Goal: Download file/media

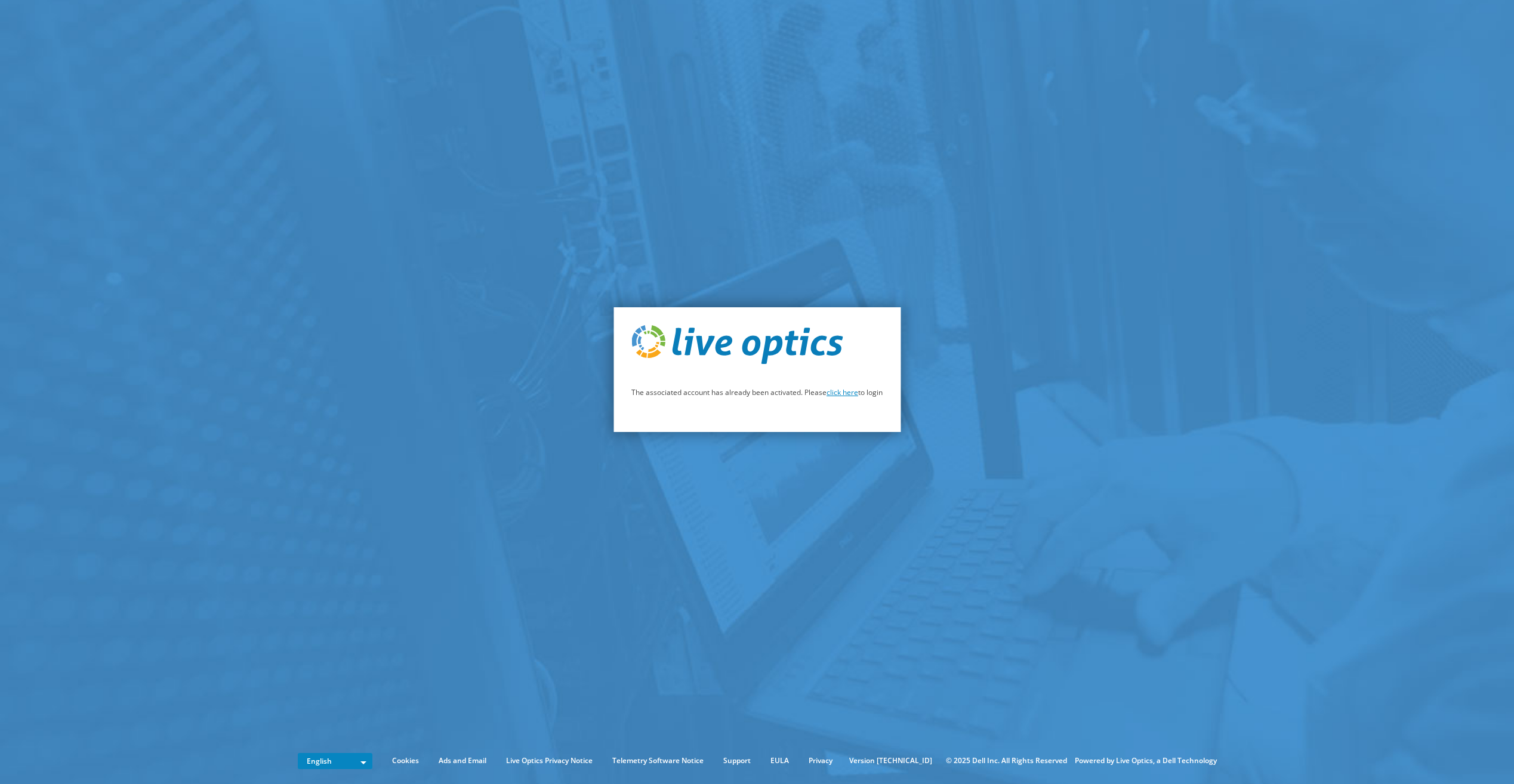
click at [856, 393] on link "click here" at bounding box center [843, 392] width 31 height 10
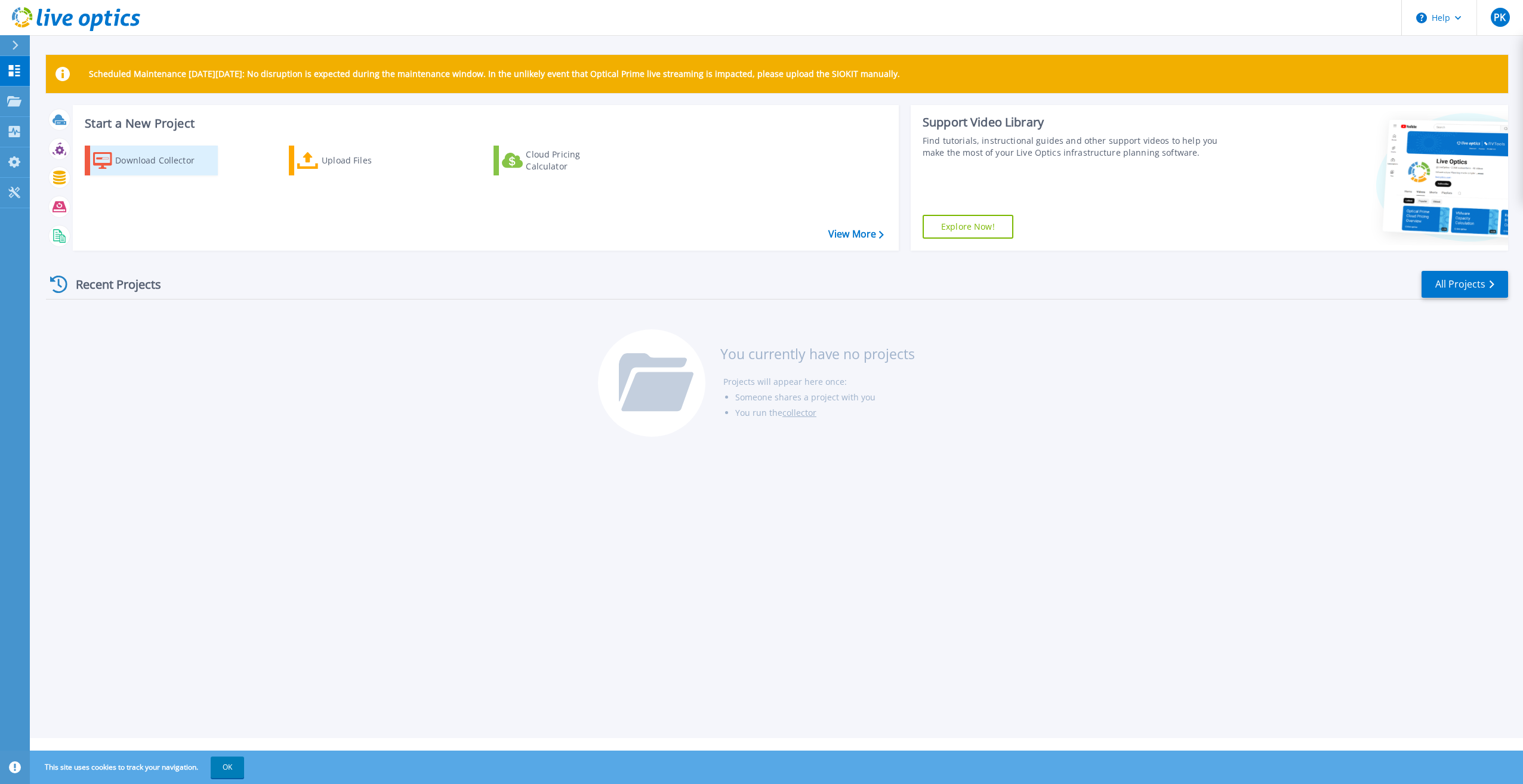
click at [170, 164] on div "Download Collector" at bounding box center [163, 161] width 96 height 24
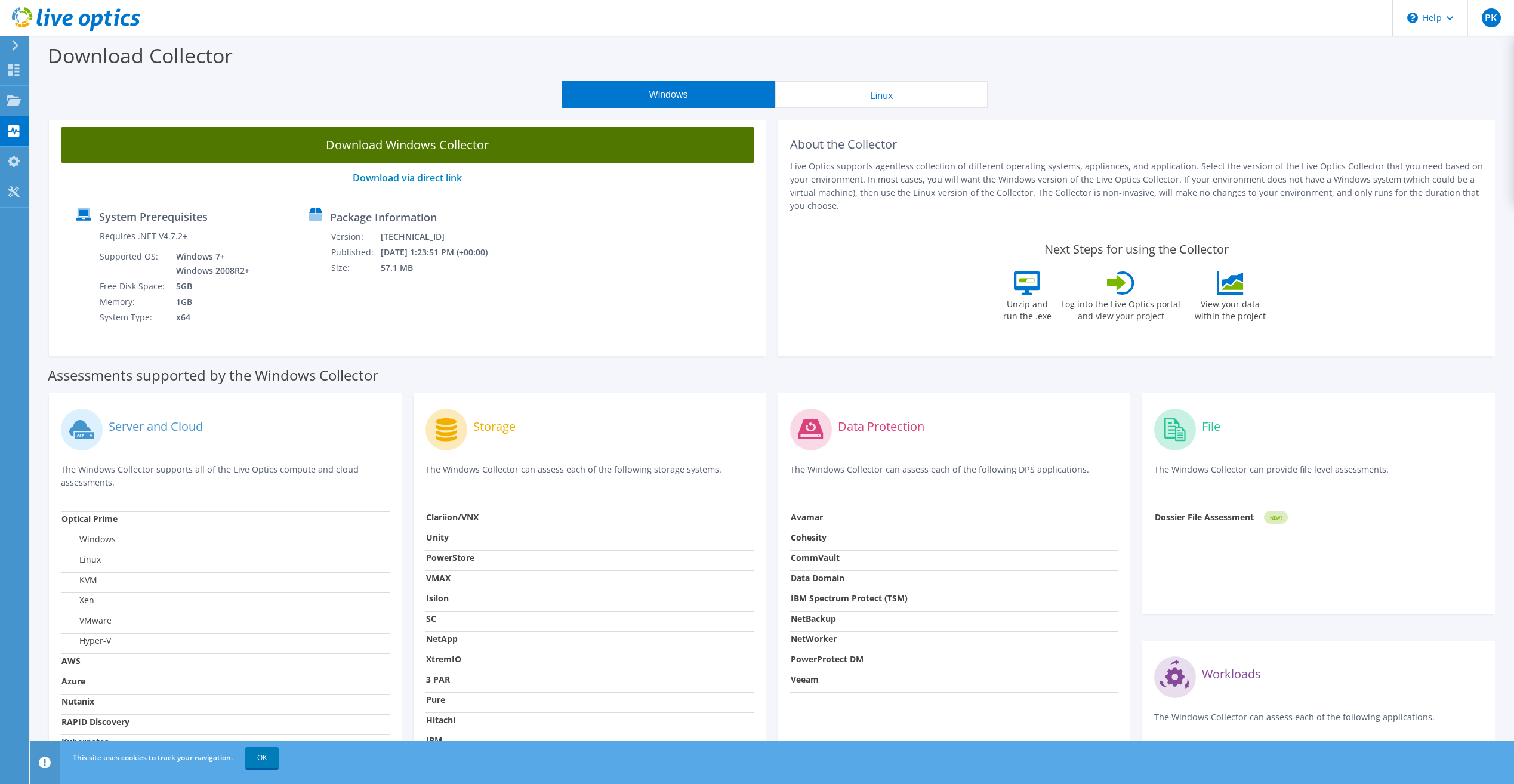
click at [424, 142] on link "Download Windows Collector" at bounding box center [408, 145] width 694 height 36
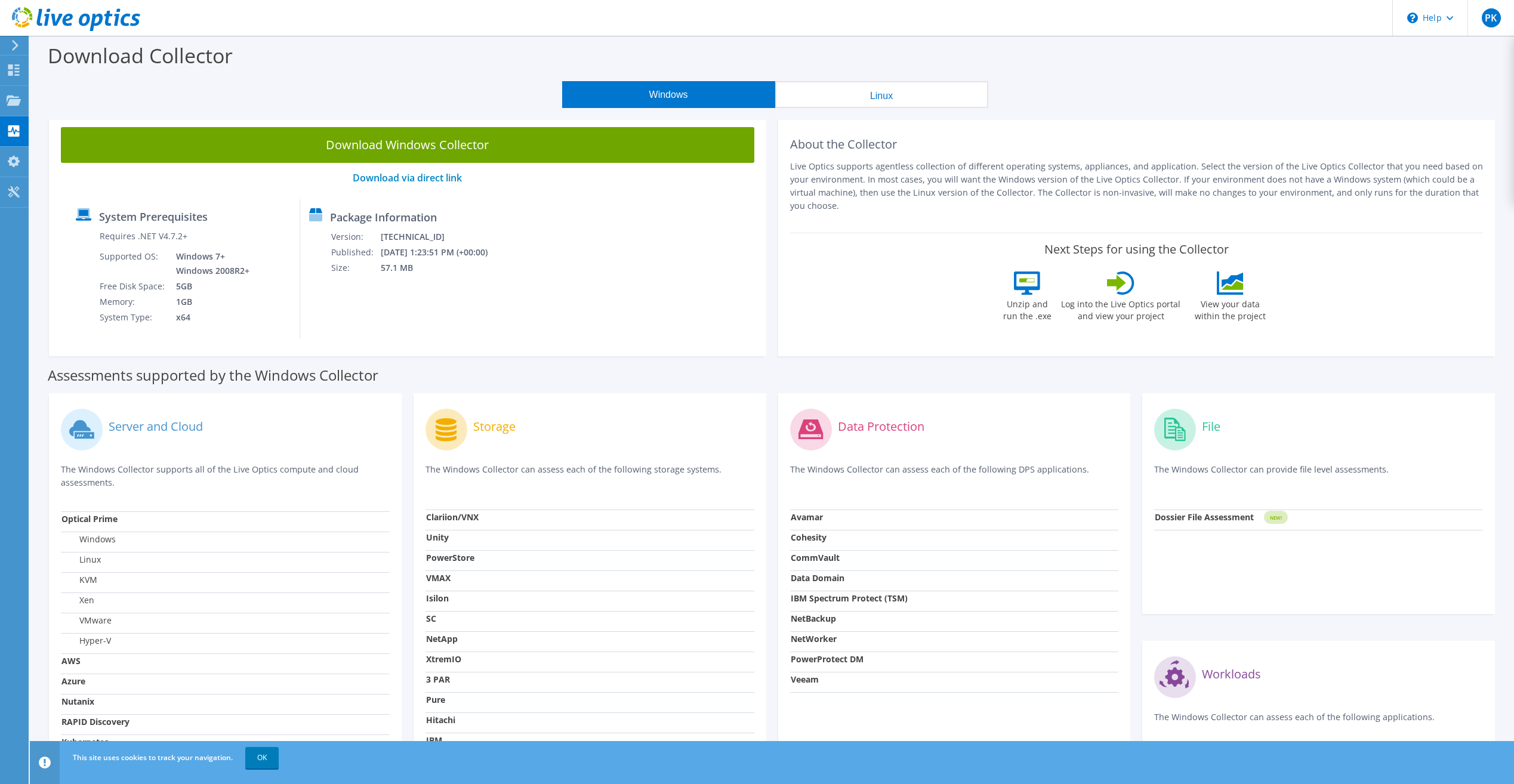
click at [283, 313] on div "System Prerequisites Requires .NET V4.7.2+ Supported OS: Windows 7+ Windows 200…" at bounding box center [184, 269] width 233 height 139
click at [56, 99] on div "Projects" at bounding box center [56, 101] width 57 height 30
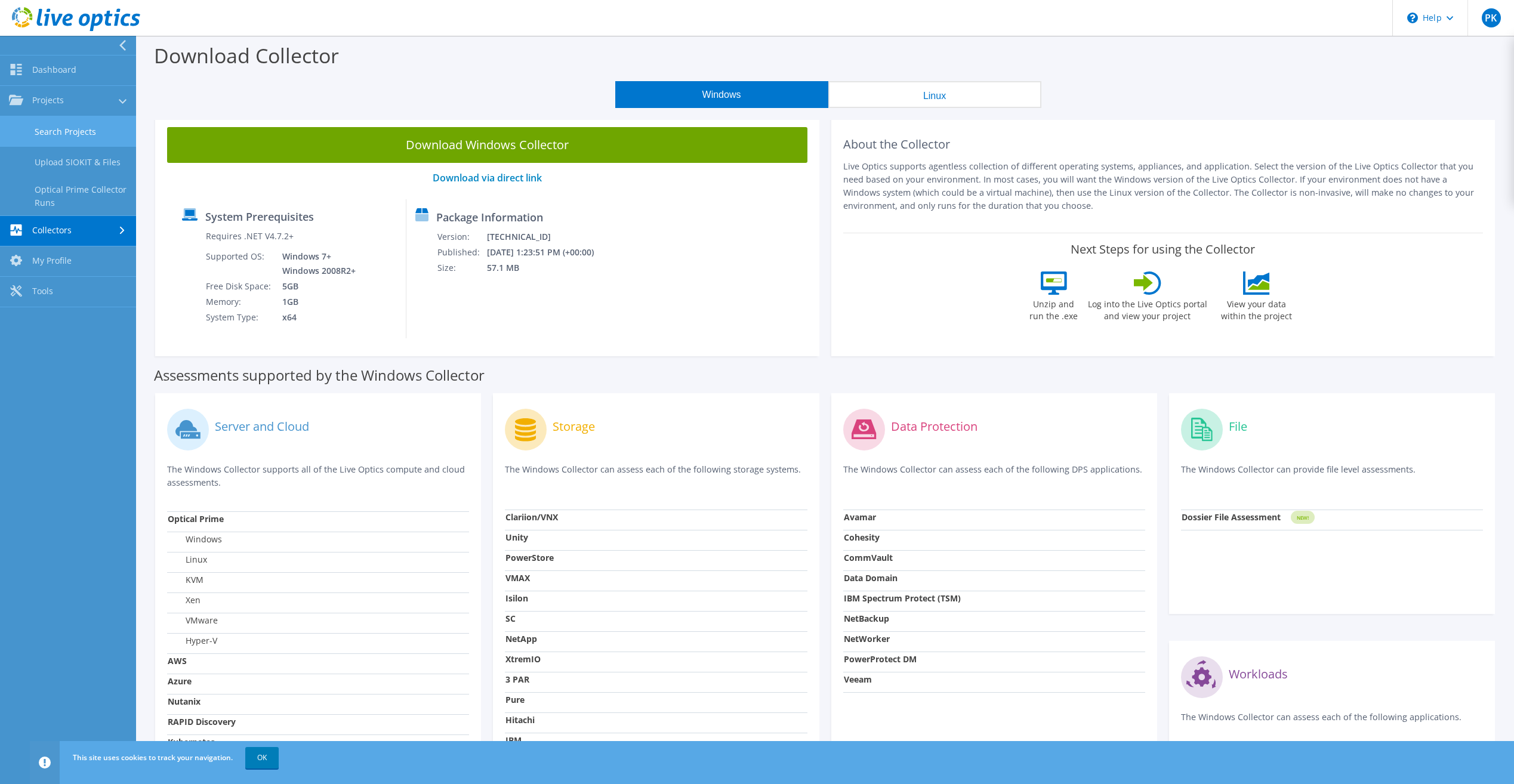
click at [45, 130] on link "Search Projects" at bounding box center [68, 132] width 136 height 30
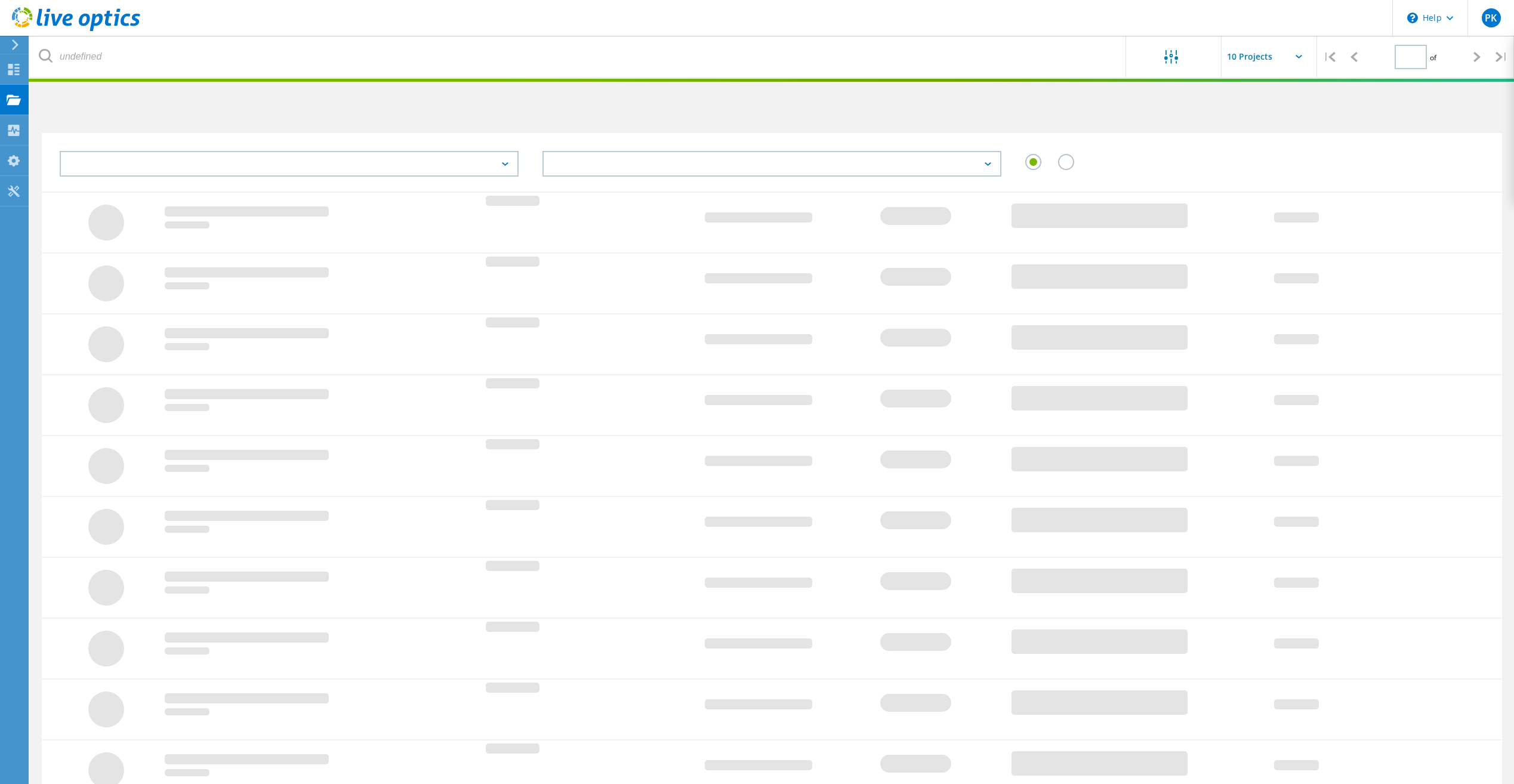
type input "1"
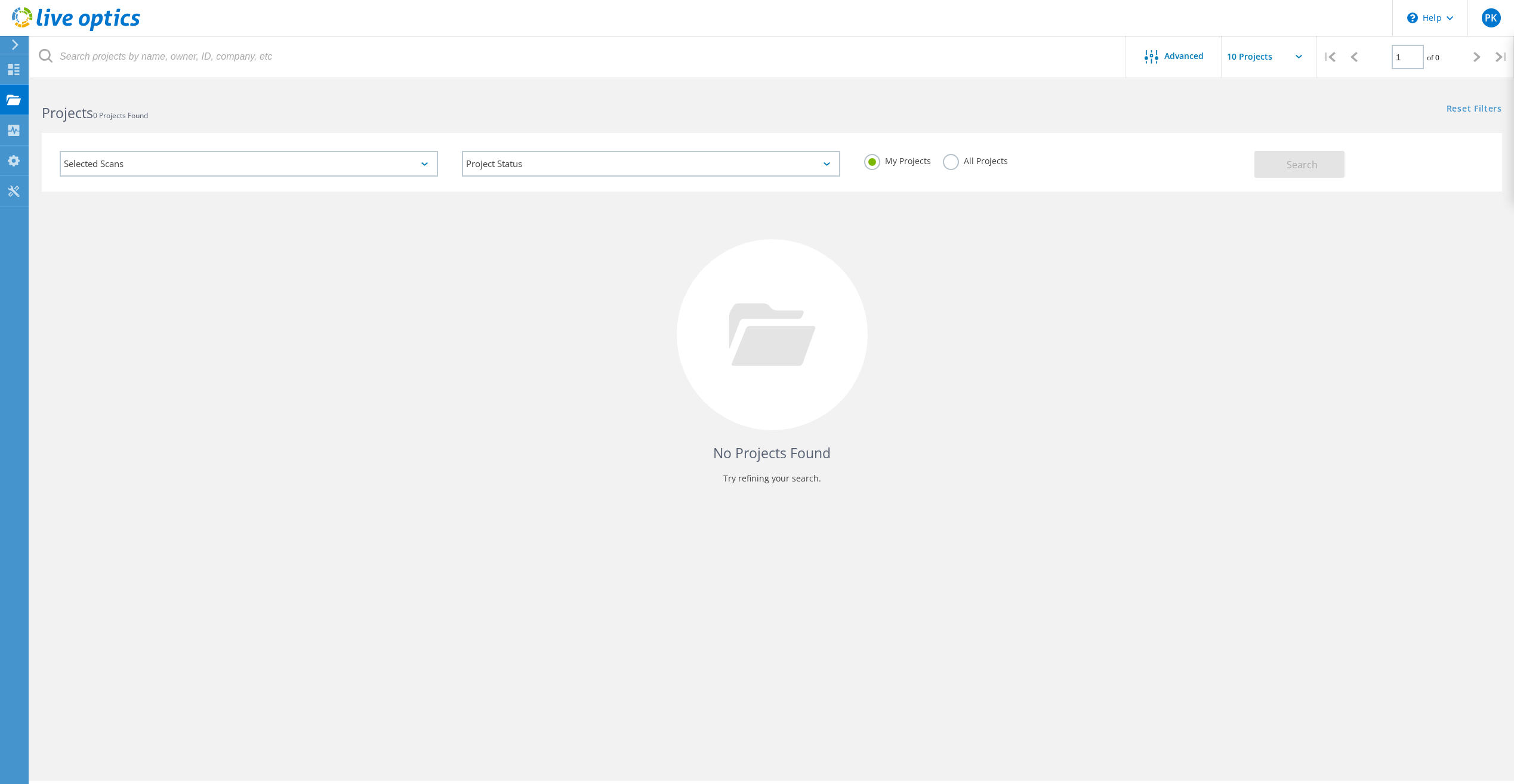
click at [422, 167] on div "Selected Scans" at bounding box center [249, 163] width 378 height 26
click at [500, 287] on div "No Projects Found Try refining your search." at bounding box center [772, 345] width 1461 height 309
